Goal: Information Seeking & Learning: Learn about a topic

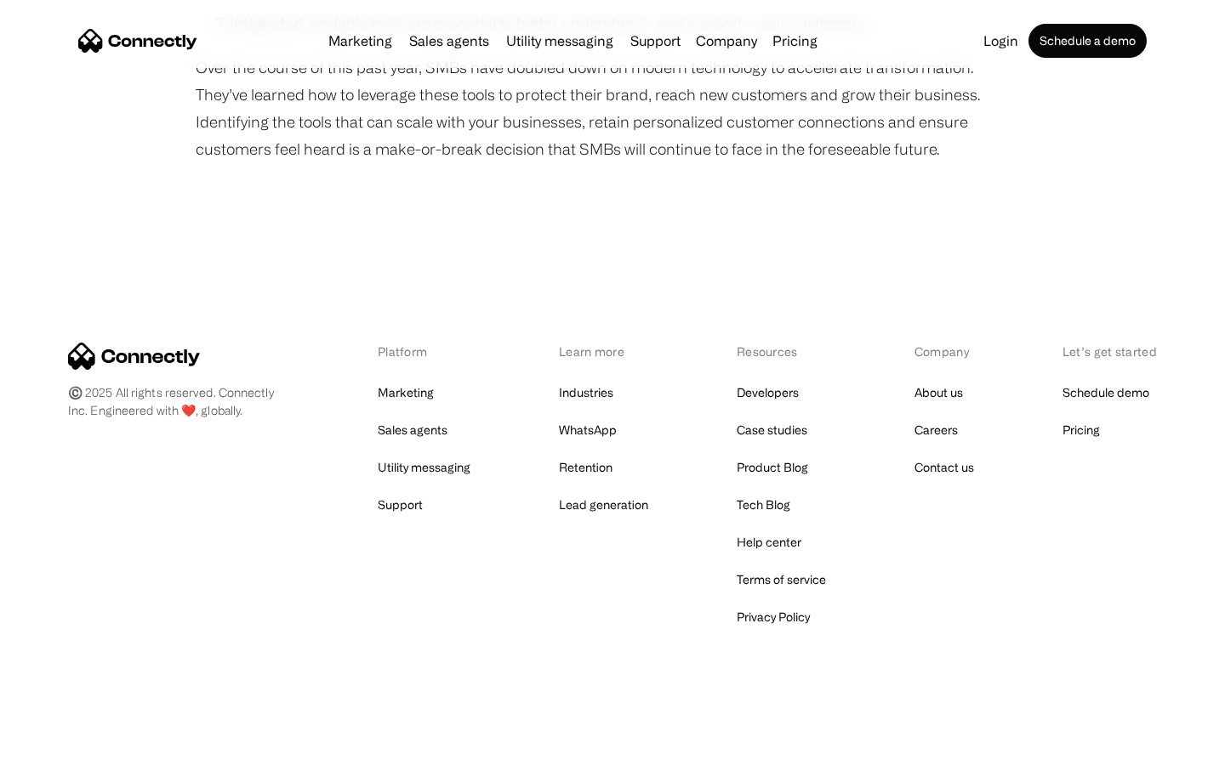
scroll to position [1458, 0]
